Goal: Find specific page/section

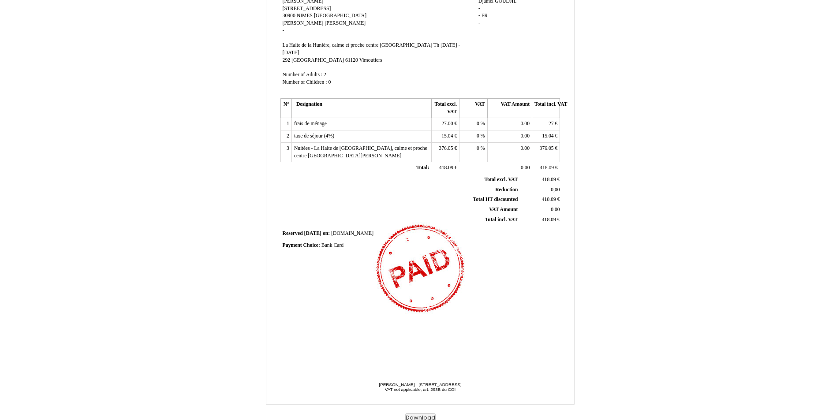
scroll to position [98, 0]
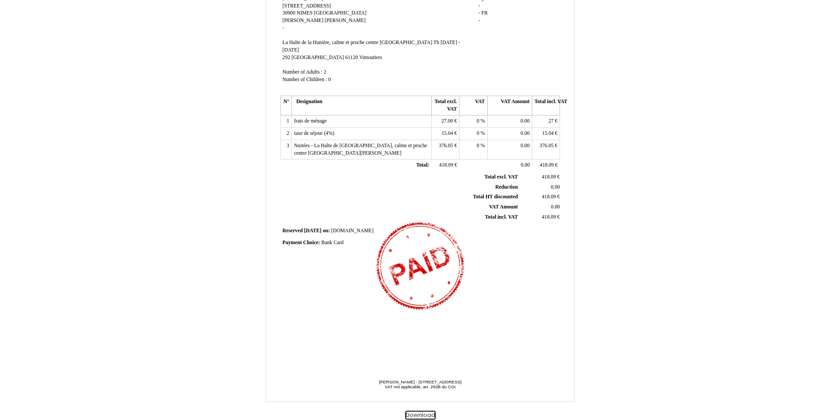
click at [420, 413] on button "Download" at bounding box center [420, 415] width 30 height 9
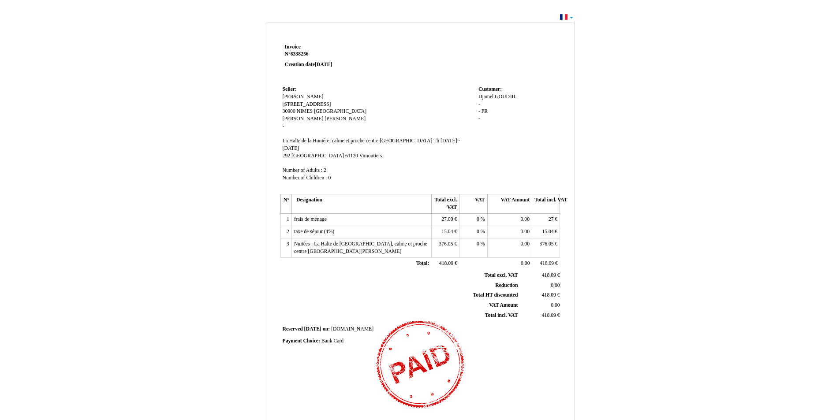
drag, startPoint x: 492, startPoint y: 143, endPoint x: 699, endPoint y: 160, distance: 207.9
click at [699, 160] on div "Invoice Invoice N° 6338256 6338256 Creation date 31 July 2025 Seller: Seller: M…" at bounding box center [420, 265] width 840 height 508
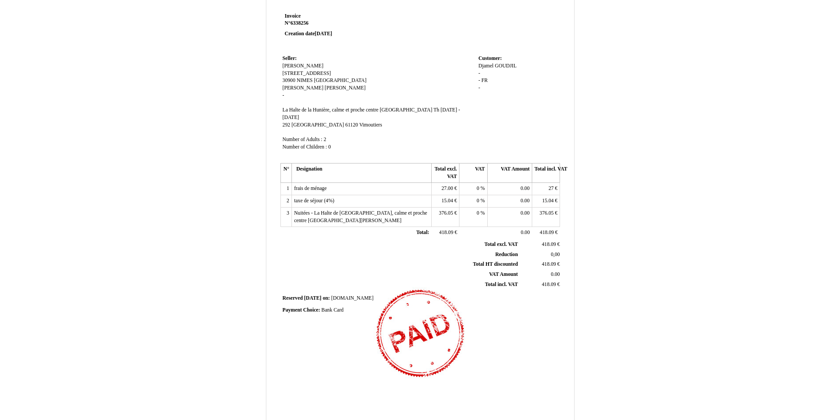
scroll to position [44, 0]
